Goal: Book appointment/travel/reservation

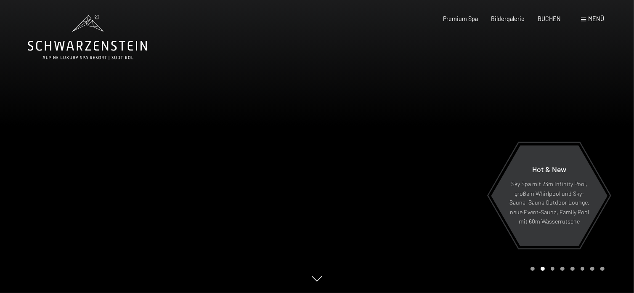
click at [586, 19] on span at bounding box center [583, 20] width 5 height 4
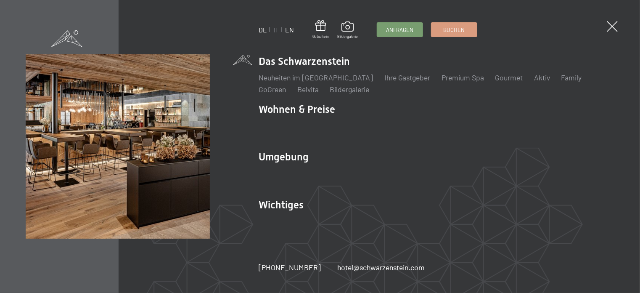
click at [288, 29] on link "EN" at bounding box center [289, 30] width 9 height 8
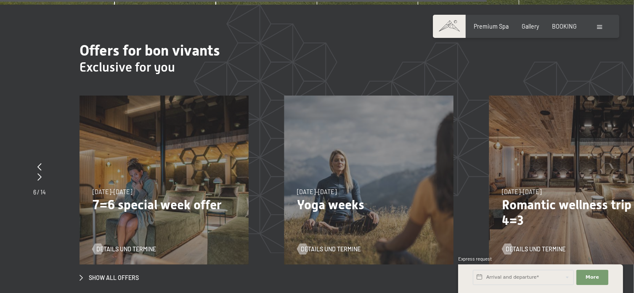
scroll to position [2735, 0]
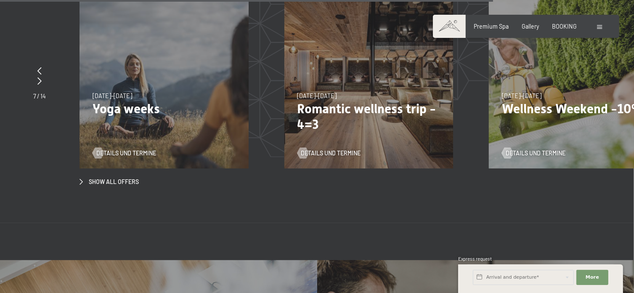
drag, startPoint x: 394, startPoint y: 89, endPoint x: 305, endPoint y: 89, distance: 89.6
click at [341, 101] on p "Romantic wellness trip - 4=3" at bounding box center [368, 116] width 143 height 31
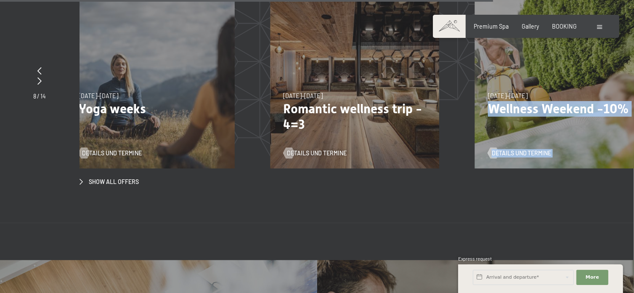
drag, startPoint x: 313, startPoint y: 98, endPoint x: 493, endPoint y: 97, distance: 179.7
click at [493, 97] on div "[DATE]–[DATE] [DATE]–[DATE] [DATE]–[DATE] [DATE]–[DATE] [DATE]–[DATE] Wellness …" at bounding box center [559, 84] width 169 height 169
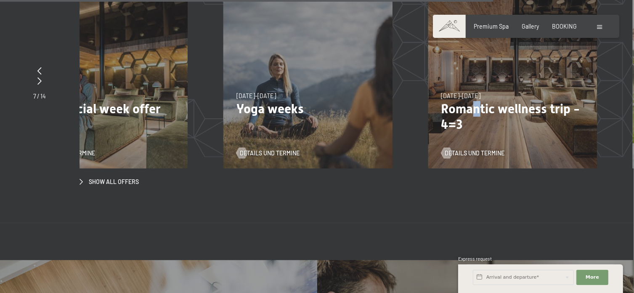
drag, startPoint x: 333, startPoint y: 86, endPoint x: 491, endPoint y: 88, distance: 157.8
click at [485, 101] on p "Romantic wellness trip - 4=3" at bounding box center [512, 116] width 143 height 31
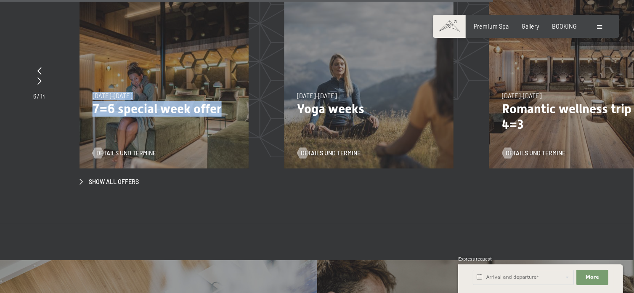
drag, startPoint x: 228, startPoint y: 93, endPoint x: 275, endPoint y: 88, distance: 46.5
click at [275, 88] on div "[DATE]–[DATE] [DATE]–[DATE] [DATE]–[DATE] [DATE]–[DATE] [DATE]–[DATE] [DATE]–[D…" at bounding box center [182, 84] width 205 height 169
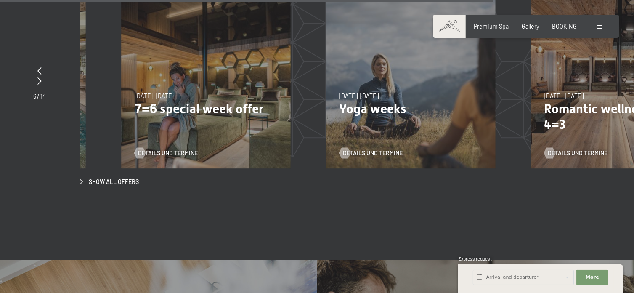
drag, startPoint x: 265, startPoint y: 66, endPoint x: 370, endPoint y: 70, distance: 104.8
click at [291, 70] on div "[DATE]–[DATE] [DATE]–[DATE] [DATE]–[DATE] [DATE]–[DATE] [DATE]–[DATE] [DATE]–[D…" at bounding box center [206, 84] width 169 height 169
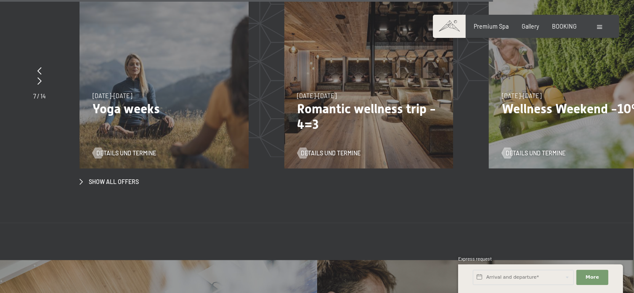
click at [155, 101] on p "Yoga weeks" at bounding box center [164, 109] width 143 height 16
click at [35, 66] on div at bounding box center [39, 71] width 13 height 11
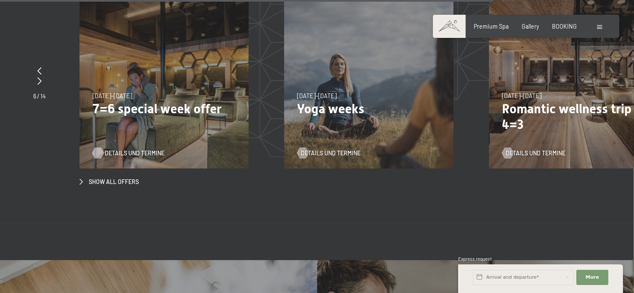
click at [131, 149] on span "Details und Termine" at bounding box center [135, 153] width 60 height 8
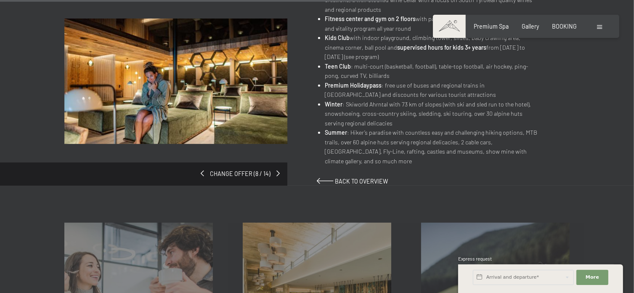
scroll to position [505, 0]
